Goal: Find contact information: Find contact information

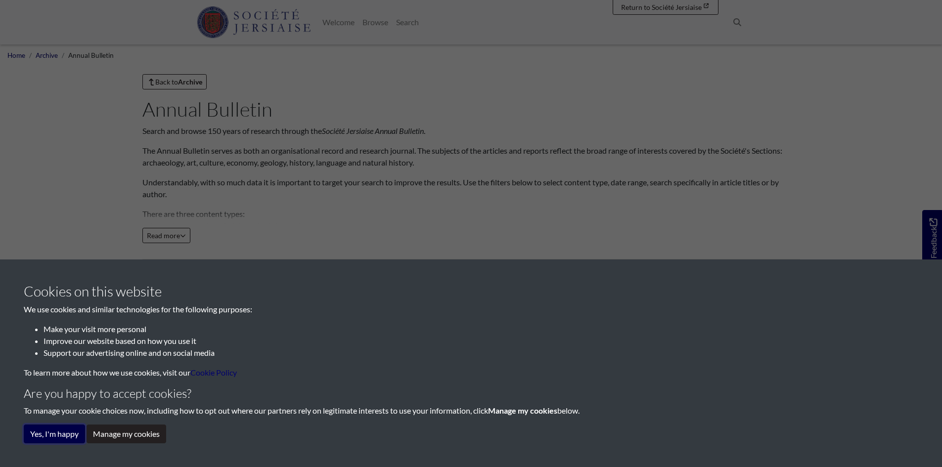
click at [72, 437] on button "Yes, I'm happy" at bounding box center [54, 434] width 61 height 19
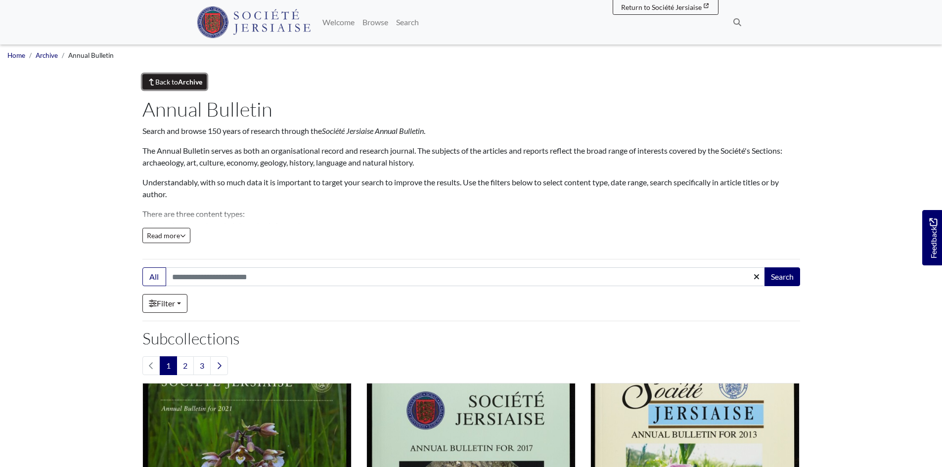
click at [188, 84] on strong "Archive" at bounding box center [190, 82] width 24 height 8
click at [238, 14] on img at bounding box center [254, 22] width 114 height 32
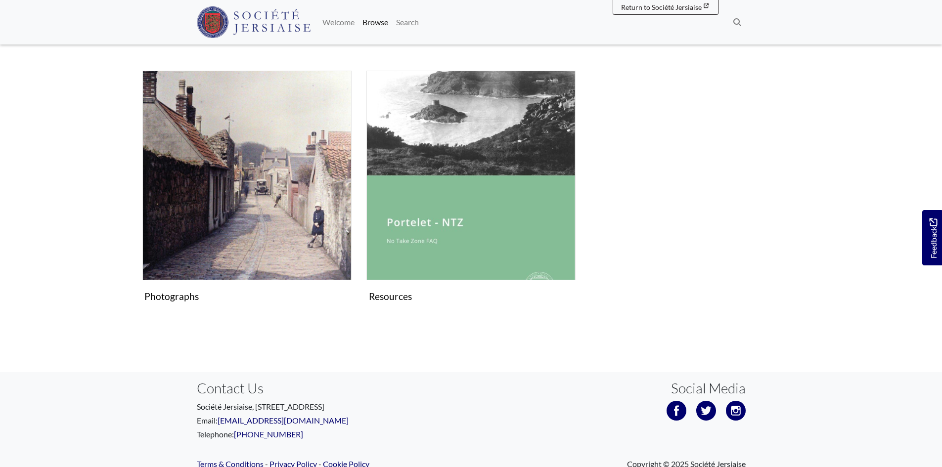
scroll to position [718, 0]
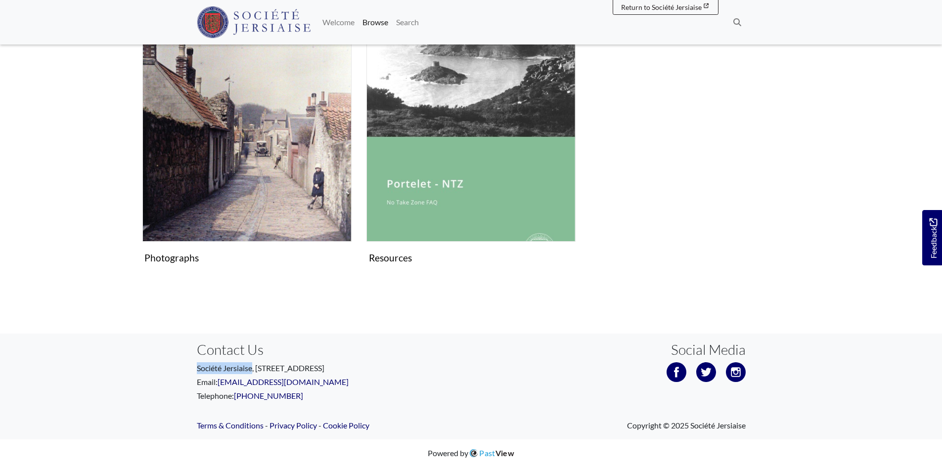
drag, startPoint x: 197, startPoint y: 370, endPoint x: 252, endPoint y: 367, distance: 55.0
click at [252, 367] on p "Société Jersiaise, [STREET_ADDRESS]" at bounding box center [330, 369] width 267 height 12
copy p "Société Jersiaise"
